Goal: Task Accomplishment & Management: Manage account settings

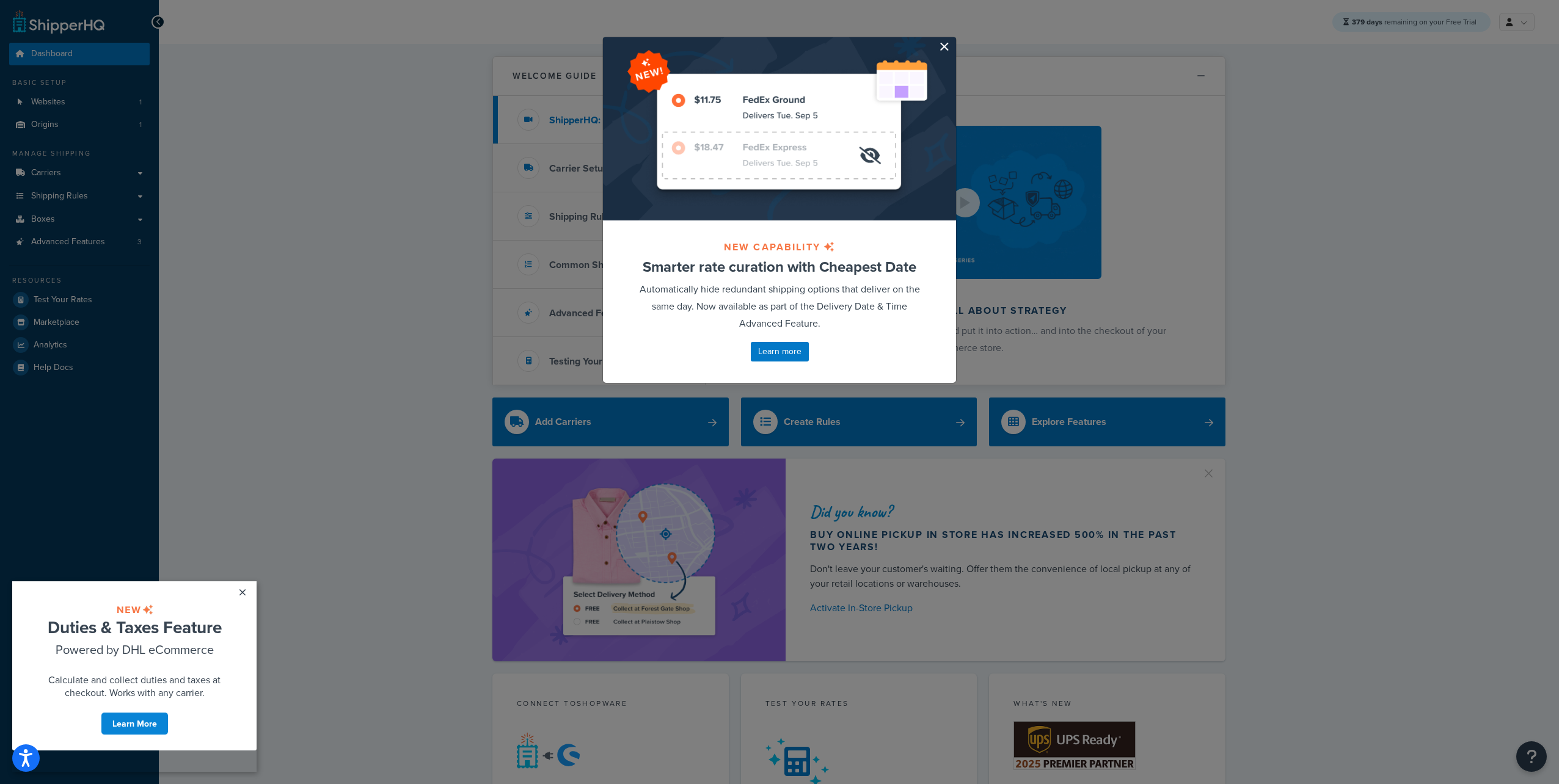
click at [954, 40] on button "button" at bounding box center [955, 39] width 3 height 3
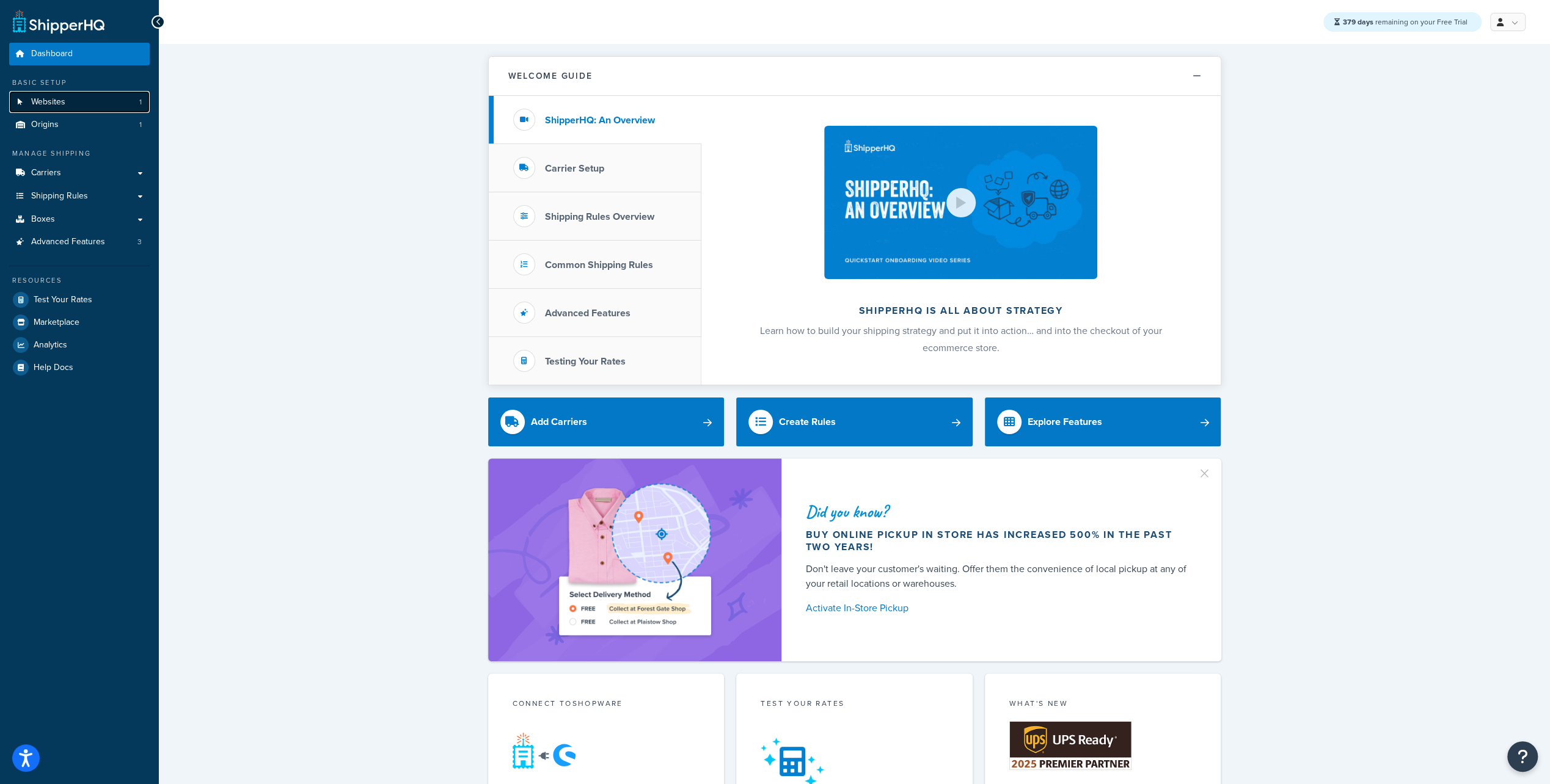
click at [50, 106] on span "Websites" at bounding box center [48, 102] width 34 height 11
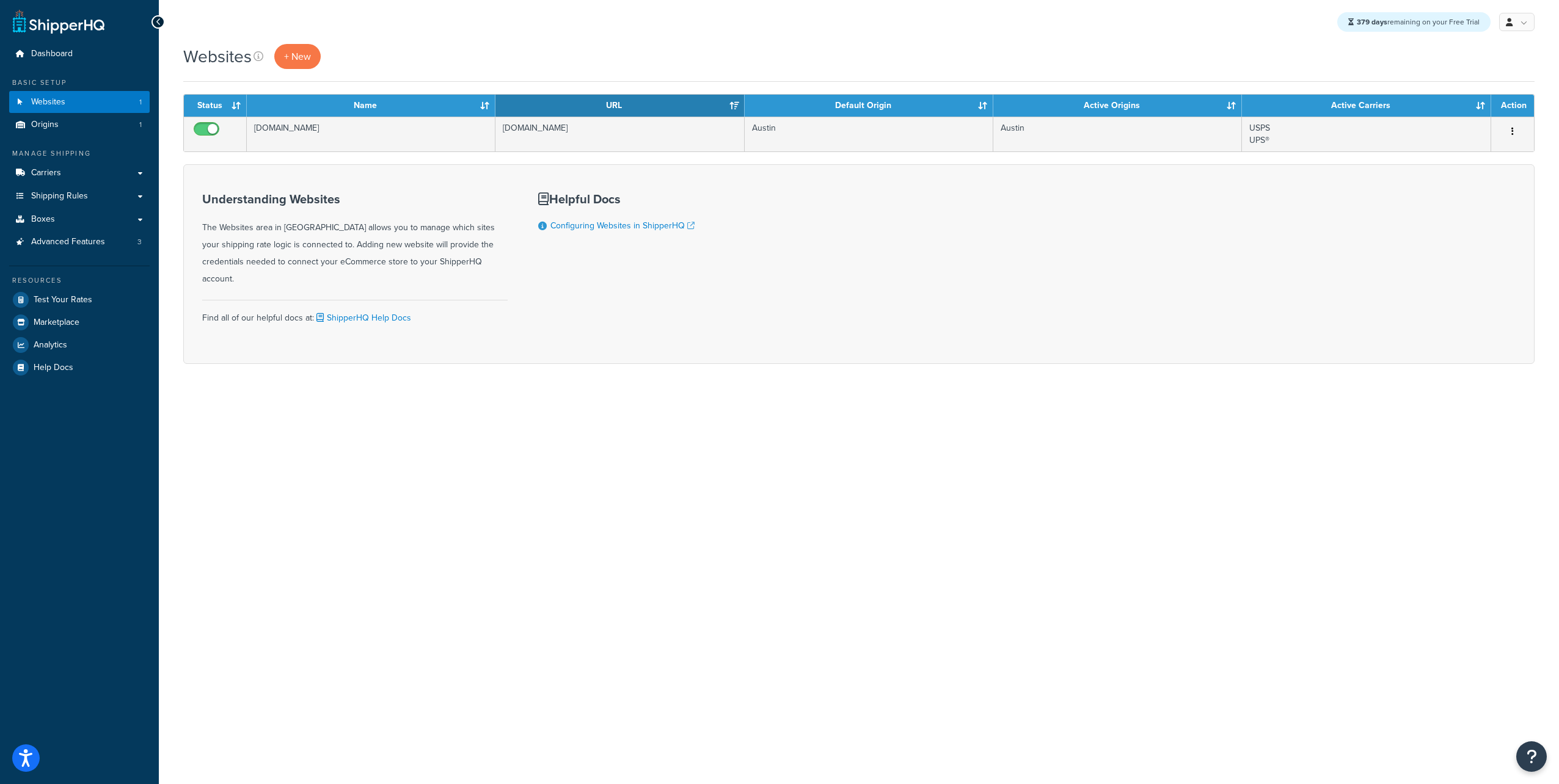
click at [578, 575] on div "379 days remaining on your Free Trial My Profile Billing Global Settings Contac…" at bounding box center [859, 392] width 1400 height 784
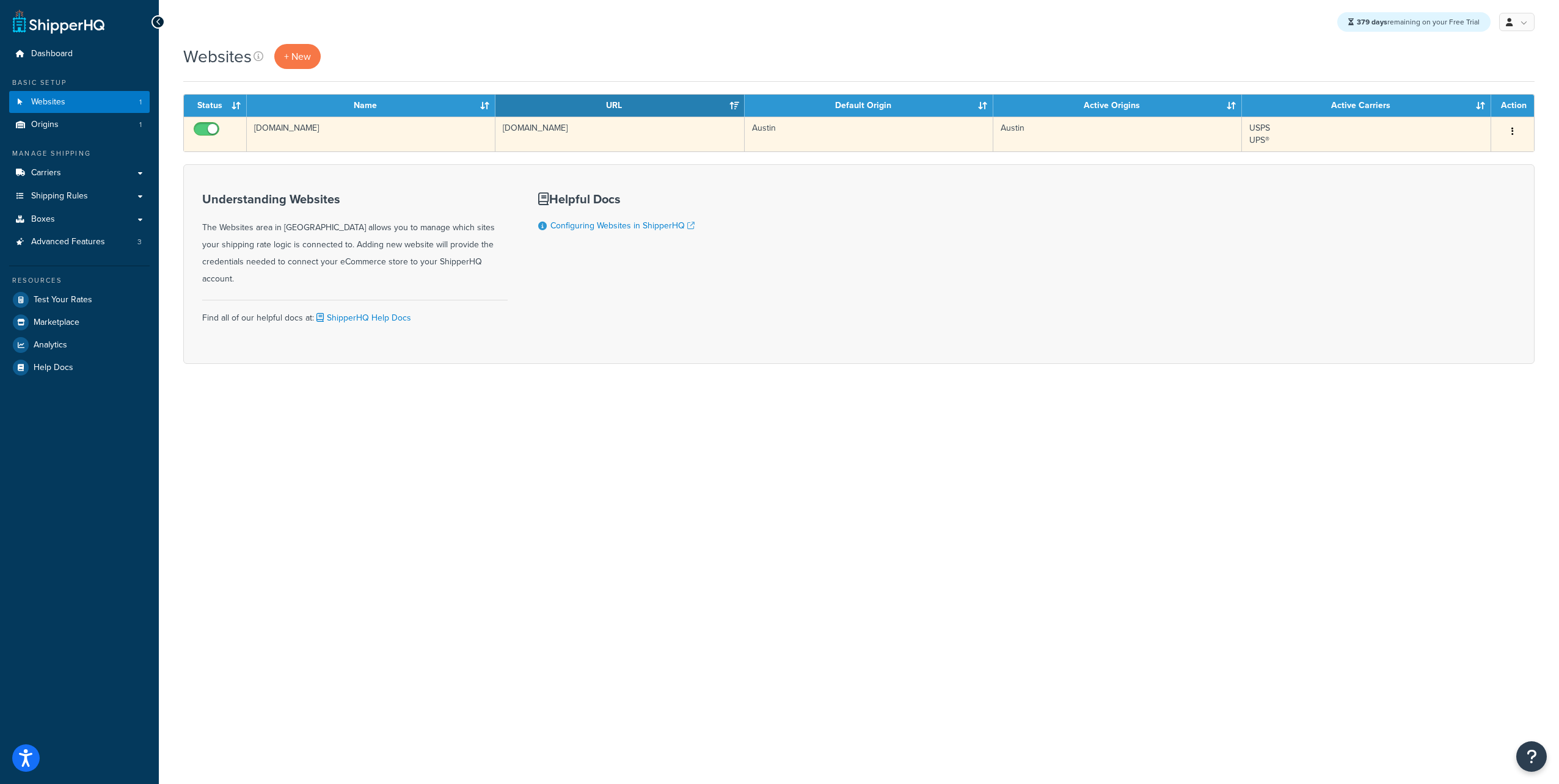
click at [1511, 131] on button "button" at bounding box center [1512, 132] width 17 height 20
click at [1474, 151] on link "Edit" at bounding box center [1463, 155] width 96 height 25
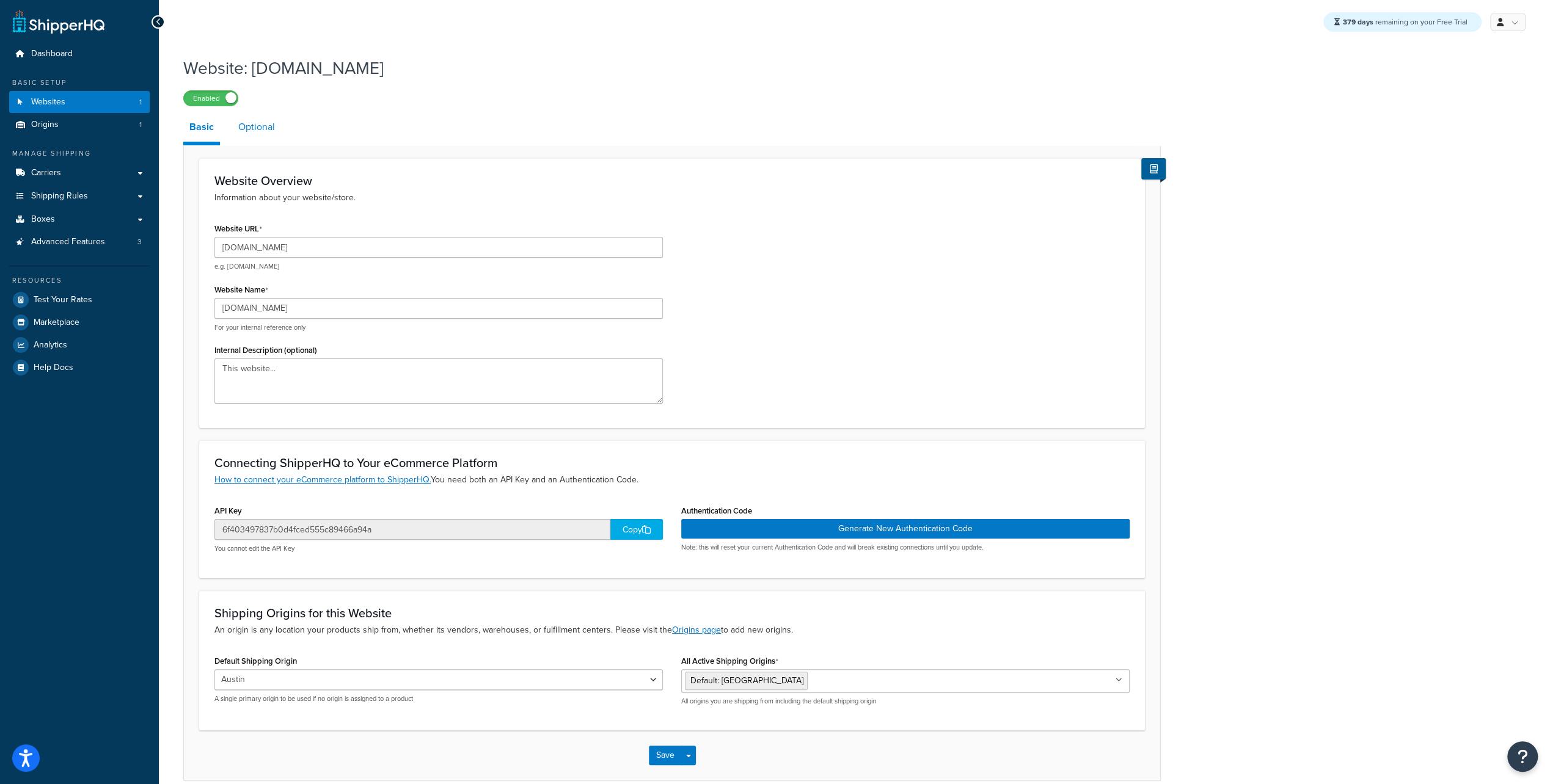
click at [261, 132] on link "Optional" at bounding box center [257, 127] width 49 height 29
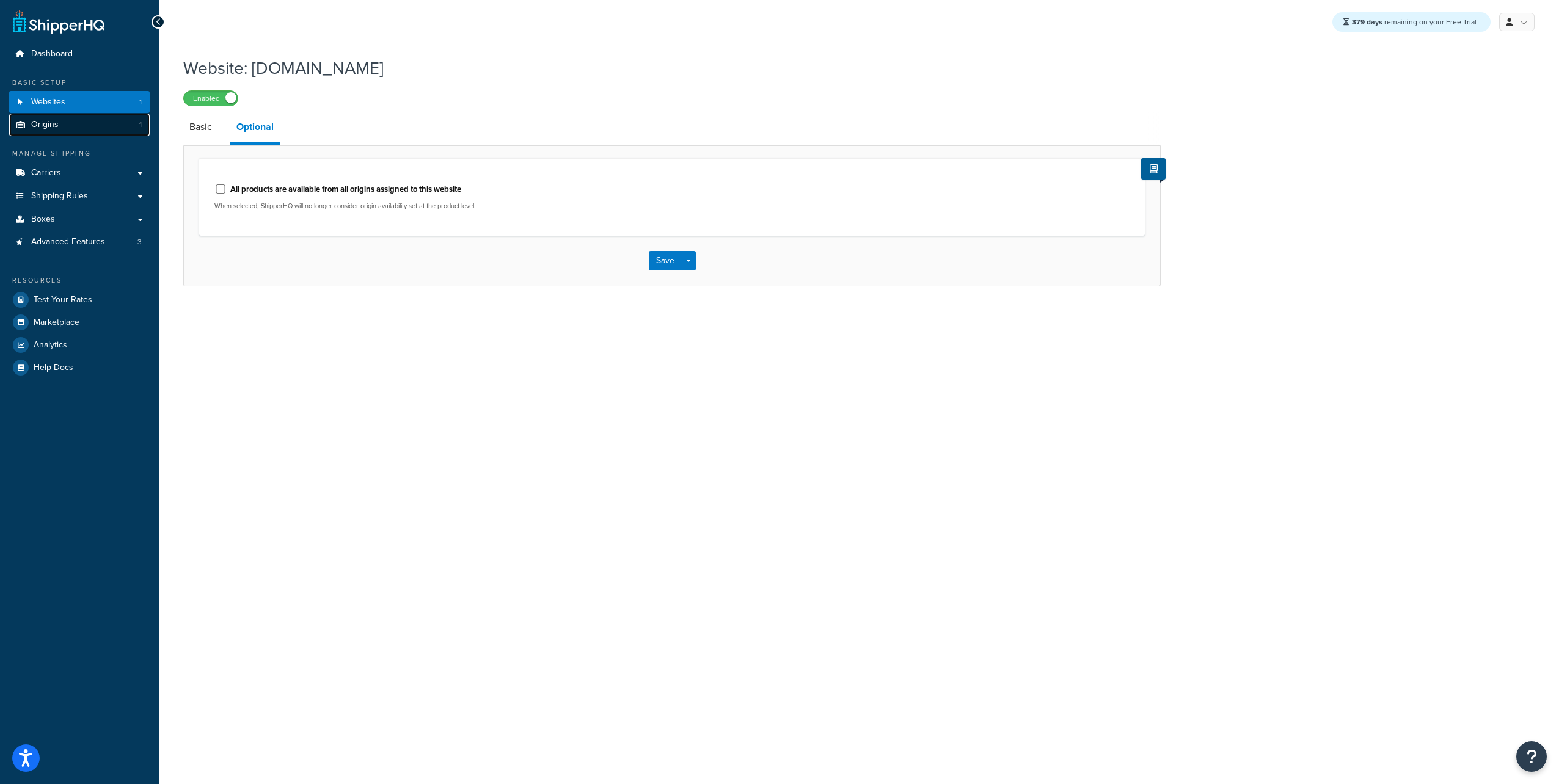
click at [76, 126] on link "Origins 1" at bounding box center [79, 125] width 141 height 23
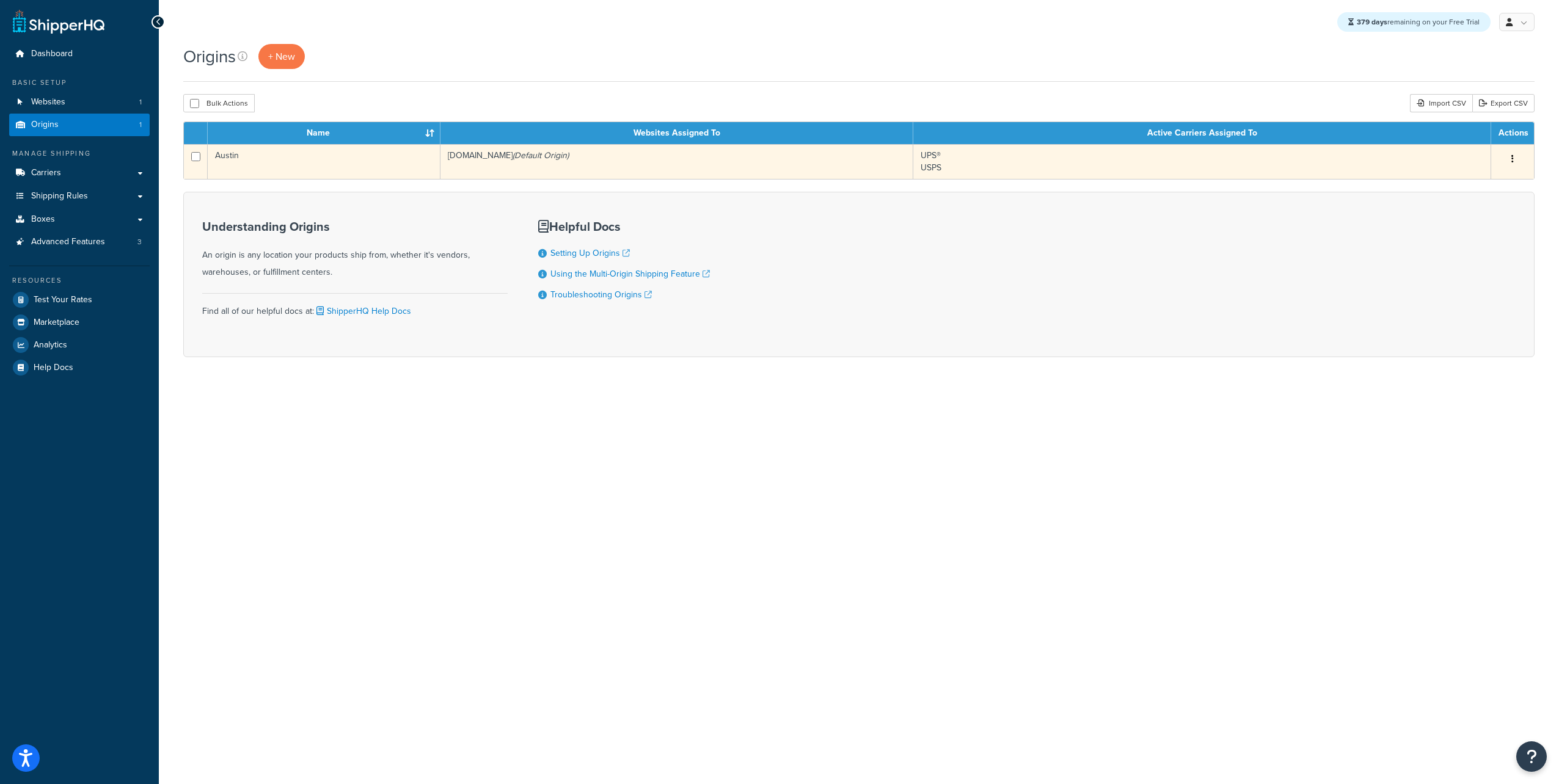
click at [230, 155] on td "Austin" at bounding box center [324, 161] width 233 height 35
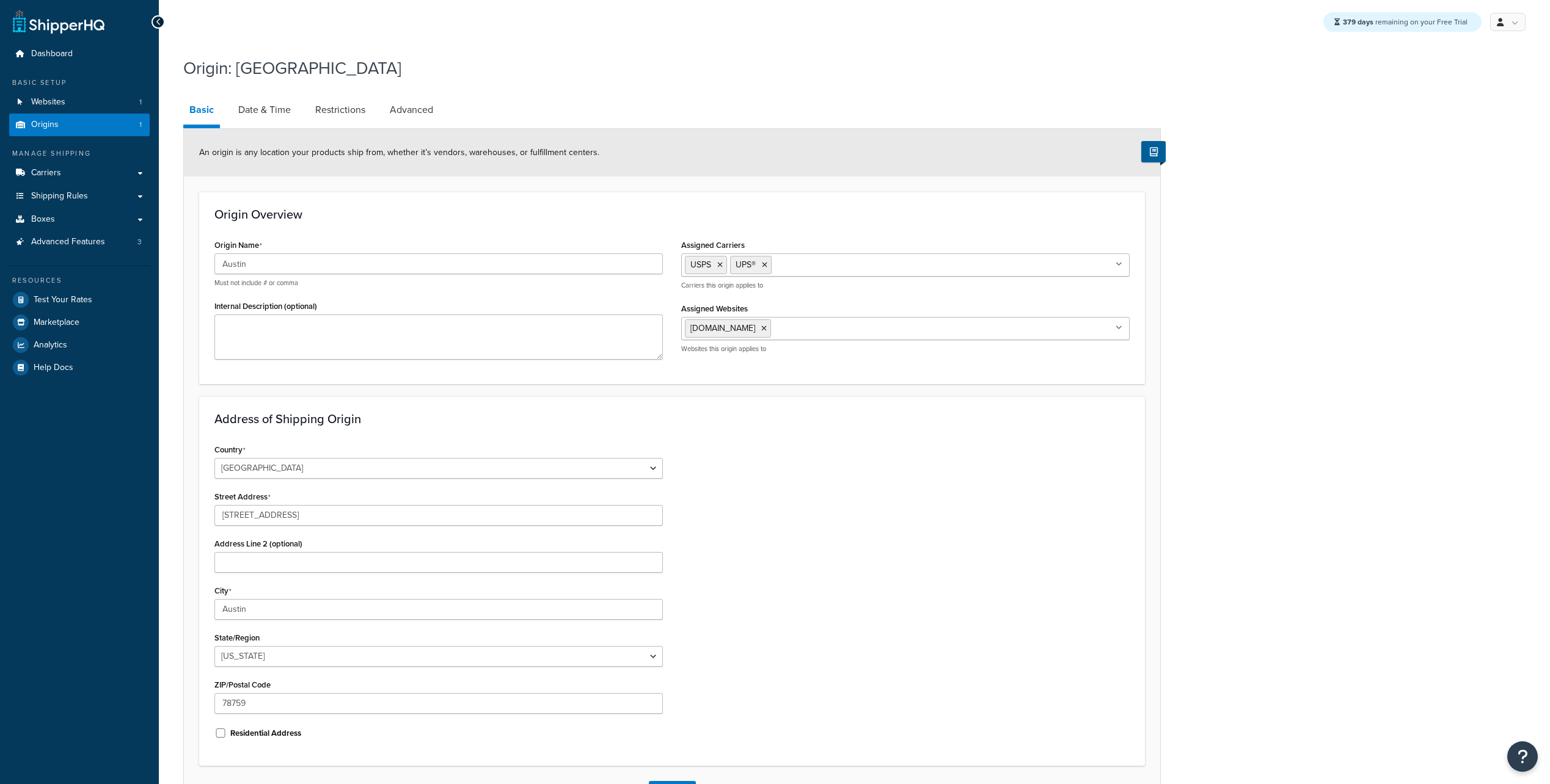
select select "43"
click at [347, 109] on link "Restrictions" at bounding box center [340, 110] width 62 height 29
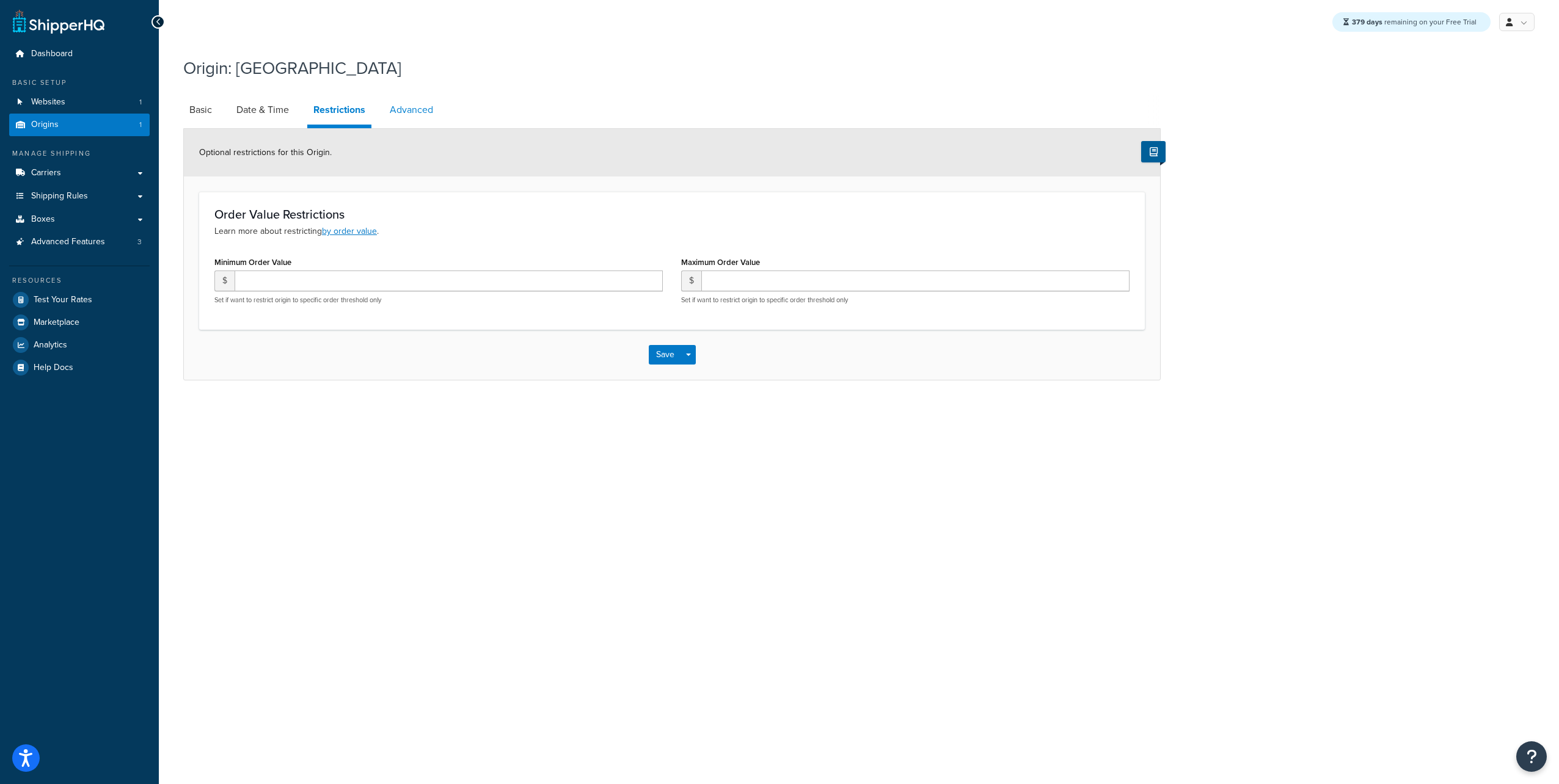
click at [414, 104] on link "Advanced" at bounding box center [412, 110] width 56 height 29
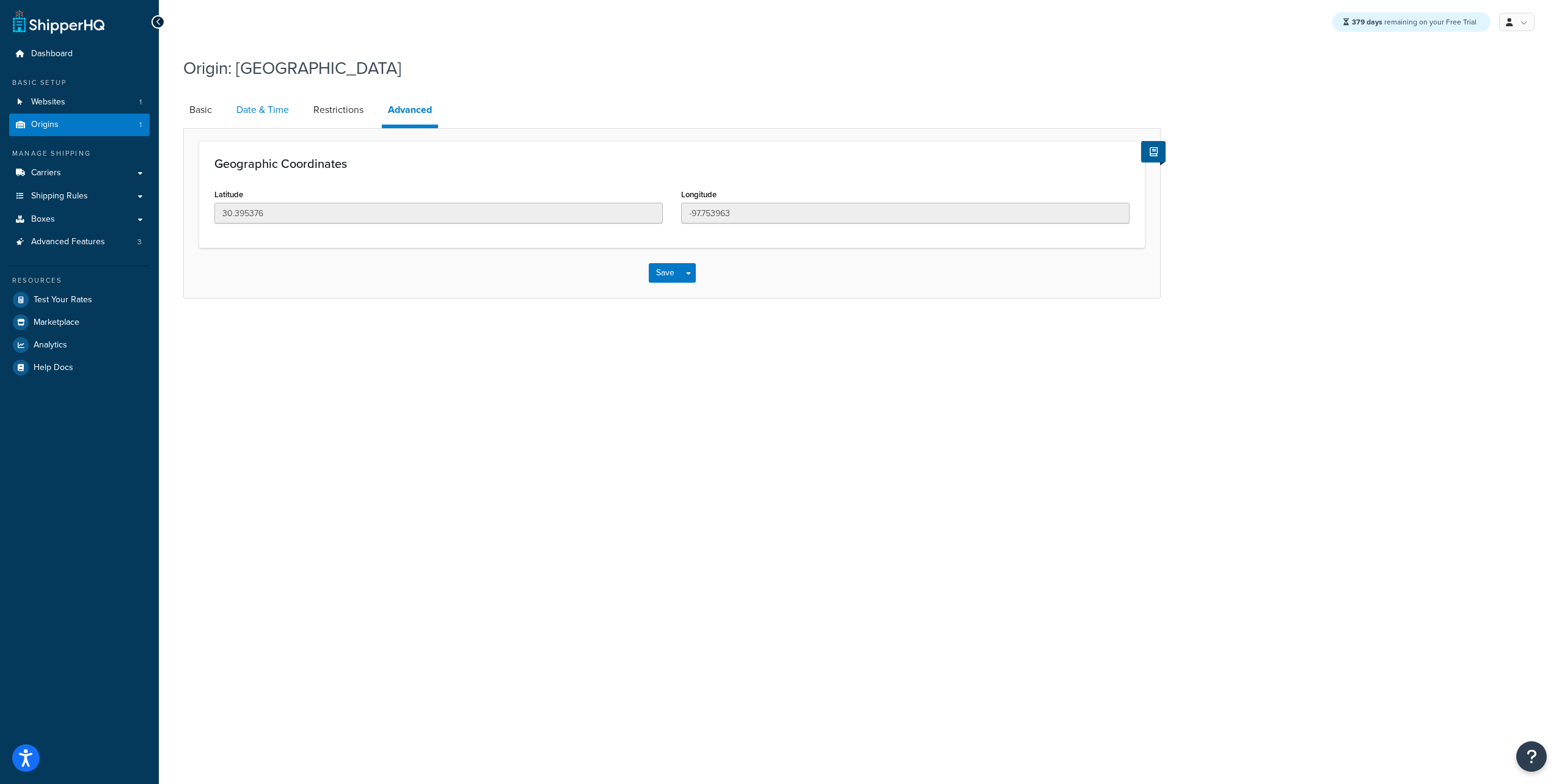
click at [264, 108] on link "Date & Time" at bounding box center [262, 110] width 65 height 29
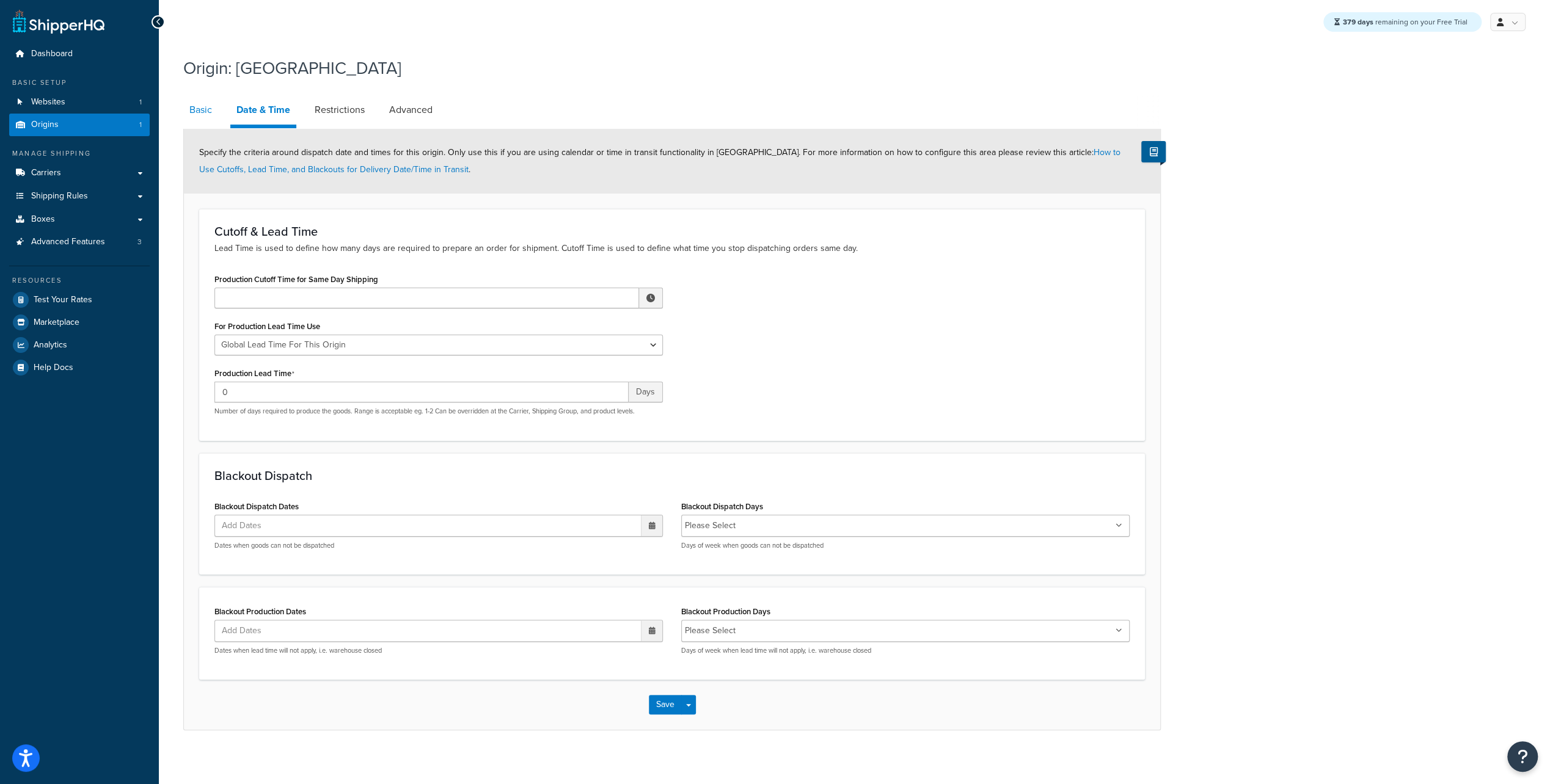
click at [194, 110] on link "Basic" at bounding box center [200, 110] width 35 height 29
select select "43"
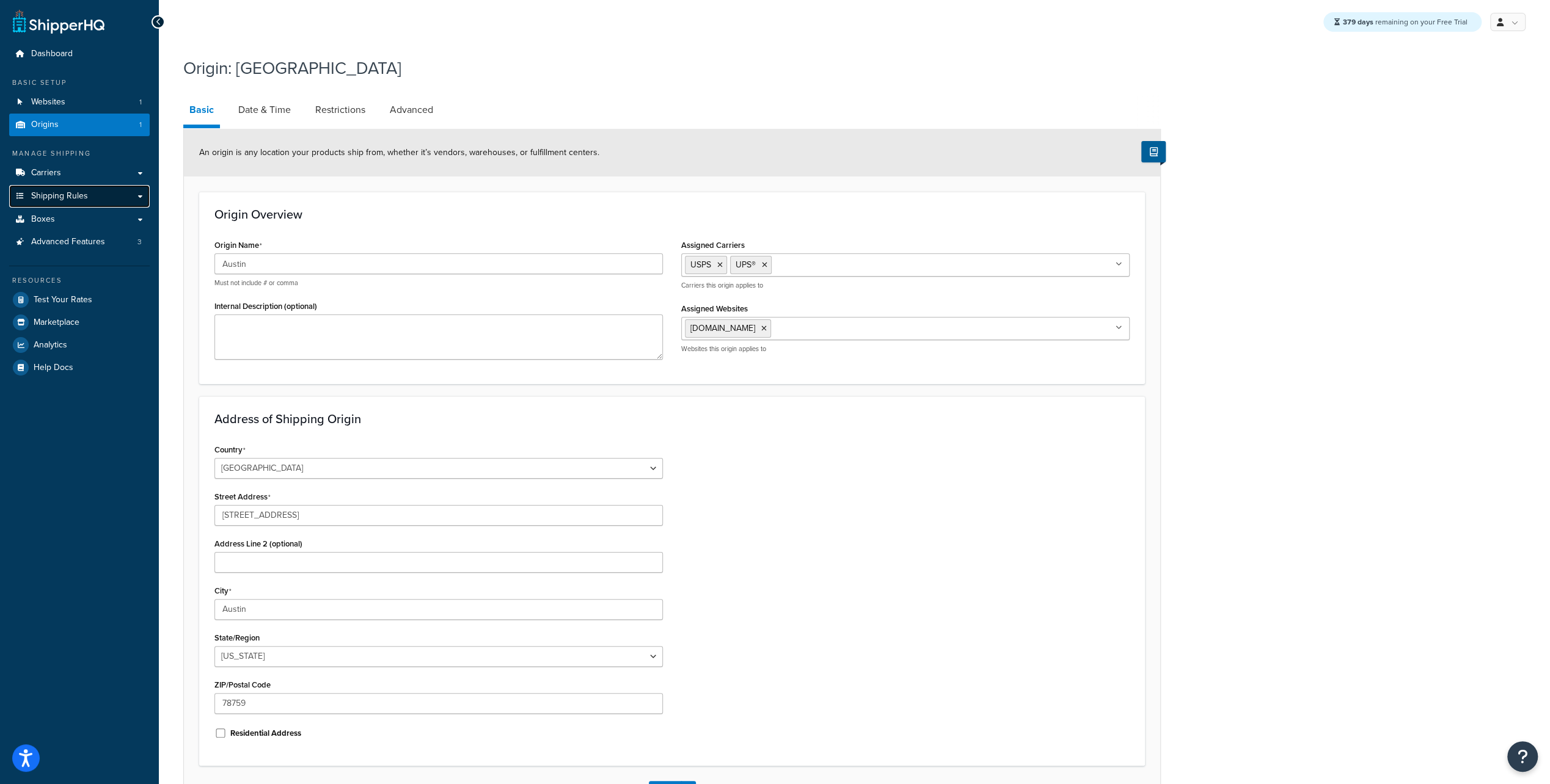
click at [79, 194] on span "Shipping Rules" at bounding box center [60, 196] width 57 height 11
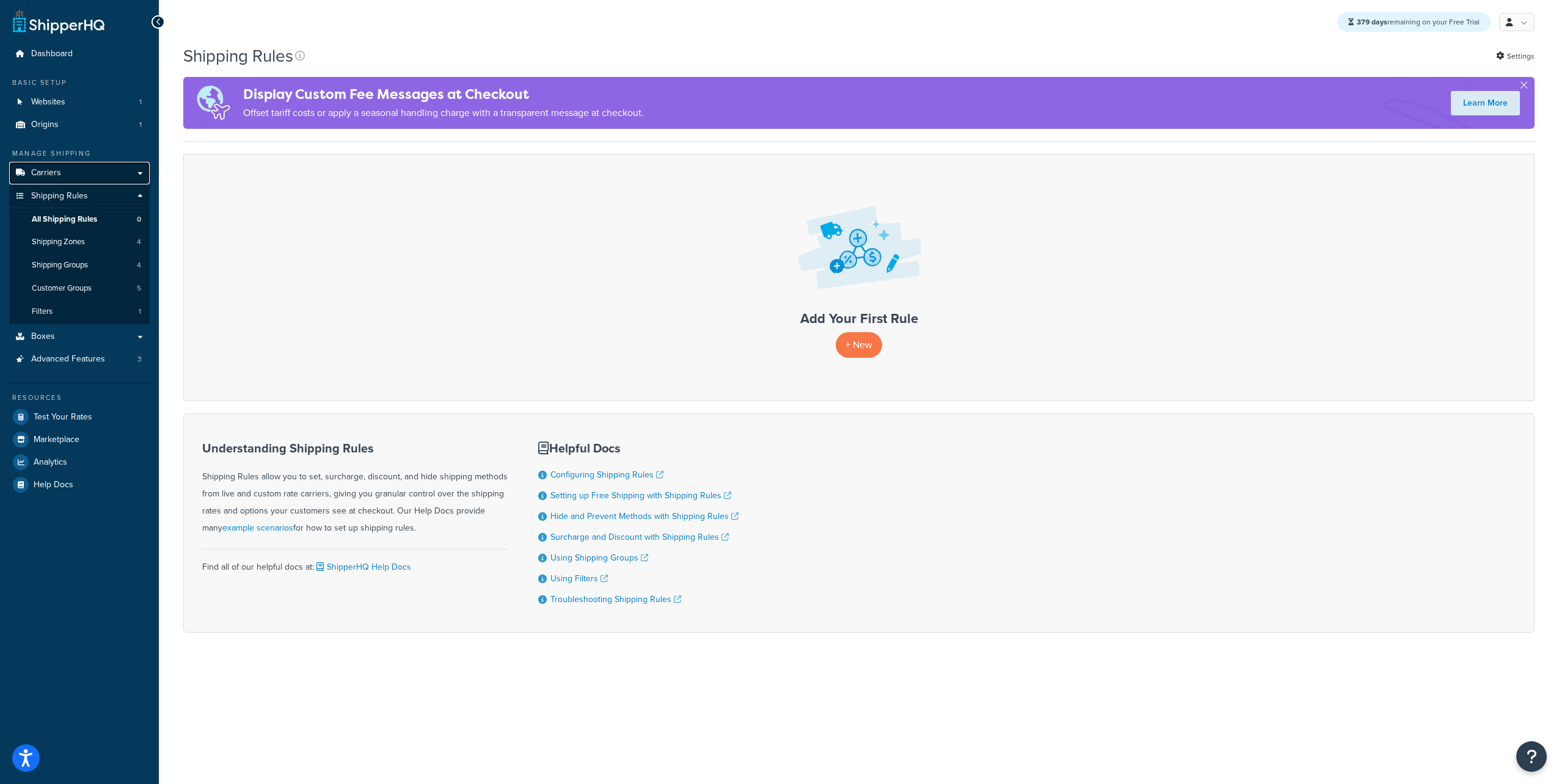
click at [76, 173] on link "Carriers" at bounding box center [79, 173] width 141 height 23
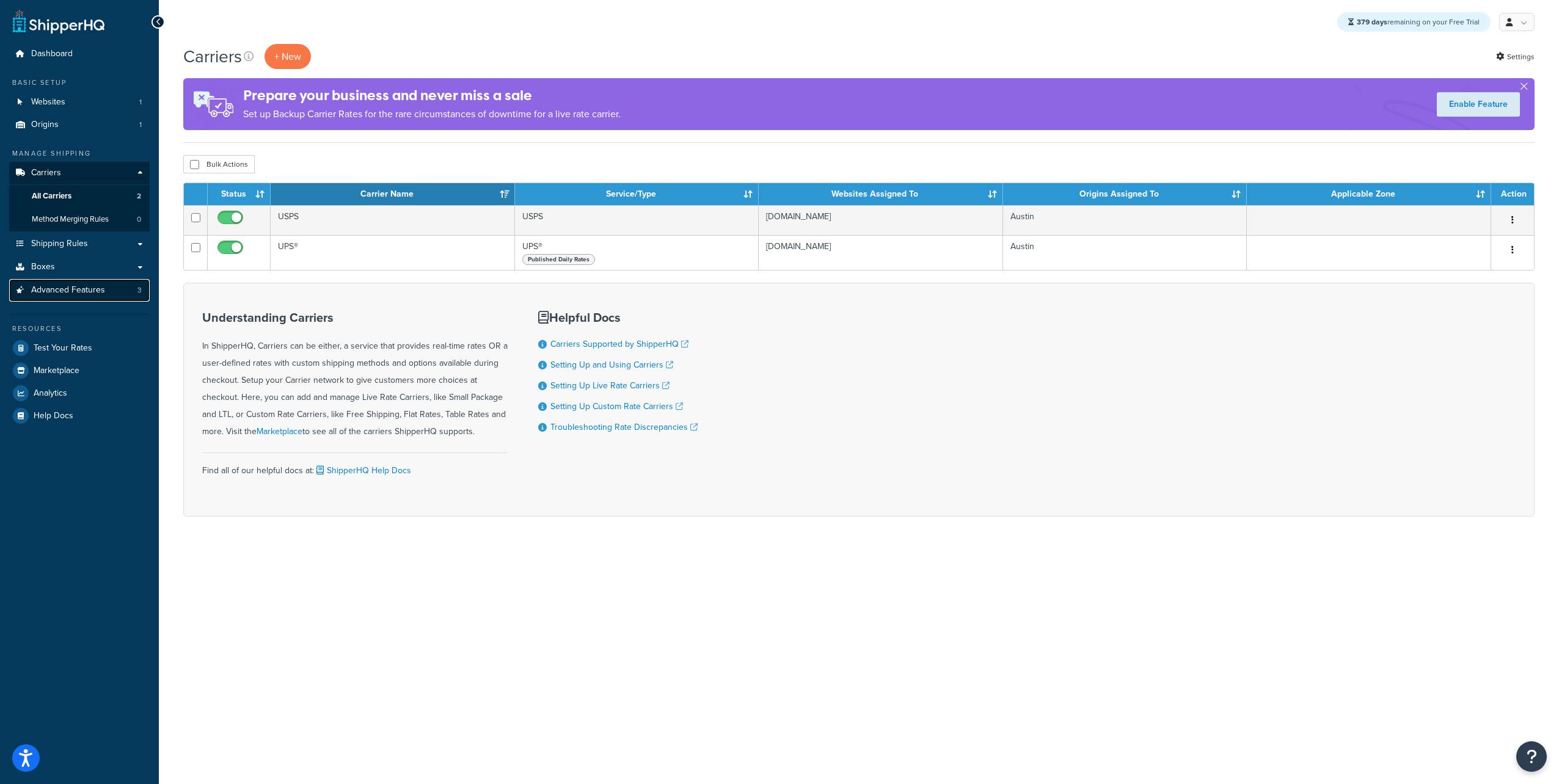
click at [91, 289] on span "Advanced Features" at bounding box center [68, 290] width 74 height 11
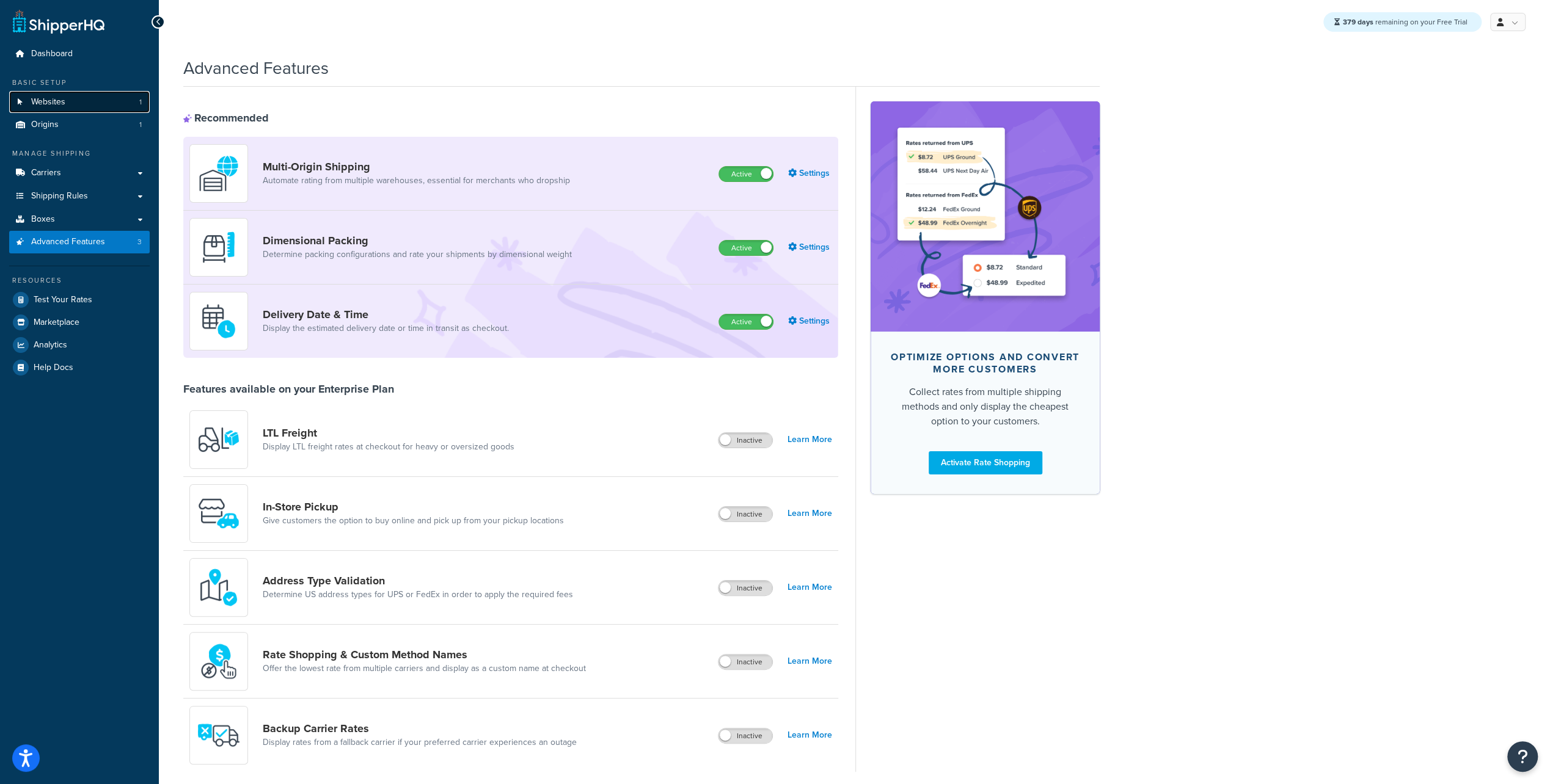
click at [62, 103] on span "Websites" at bounding box center [48, 102] width 34 height 11
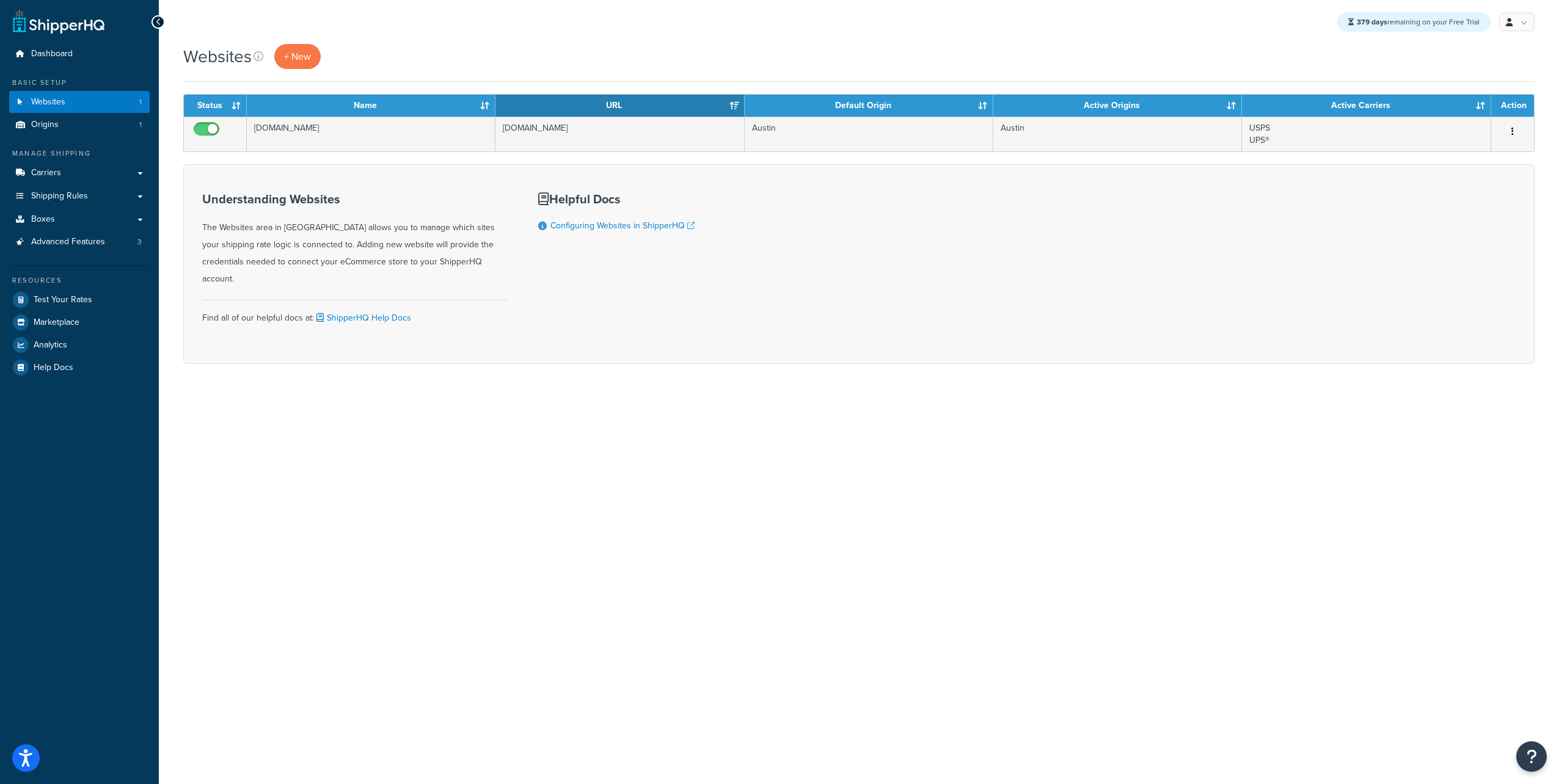
click at [1034, 449] on div "379 days remaining on your Free Trial My Profile Billing Global Settings Contac…" at bounding box center [859, 392] width 1400 height 784
click at [1040, 420] on div "379 days remaining on your Free Trial My Profile Billing Global Settings Contac…" at bounding box center [859, 392] width 1400 height 784
